Goal: Information Seeking & Learning: Learn about a topic

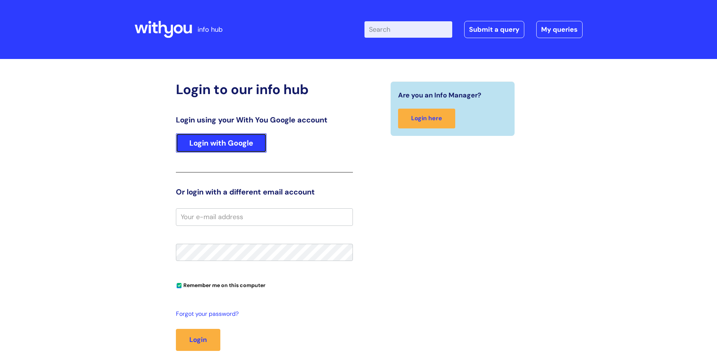
click at [238, 148] on link "Login with Google" at bounding box center [221, 142] width 91 height 19
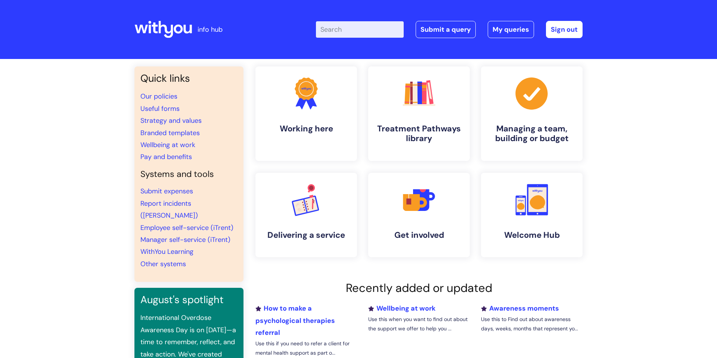
drag, startPoint x: 355, startPoint y: 31, endPoint x: 355, endPoint y: 35, distance: 3.8
click at [355, 34] on input "Enter your search term here..." at bounding box center [360, 29] width 88 height 16
type input "sickness"
click button "Search" at bounding box center [0, 0] width 0 height 0
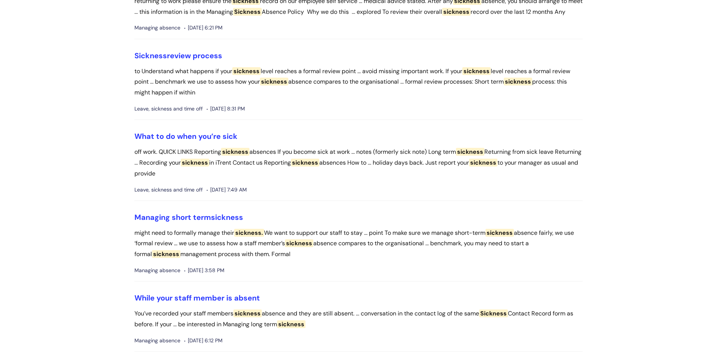
scroll to position [268, 0]
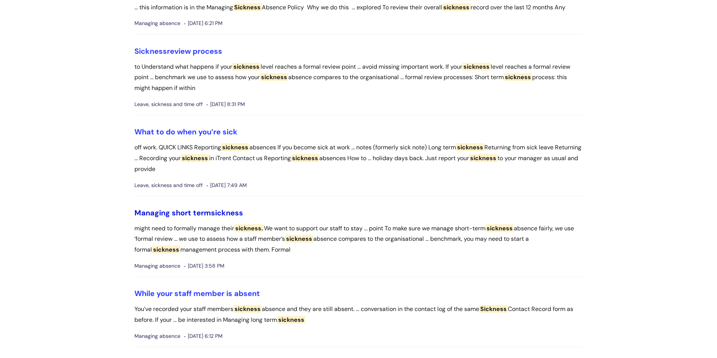
click at [206, 218] on link "Managing short term sickness" at bounding box center [188, 213] width 109 height 10
